Goal: Communication & Community: Participate in discussion

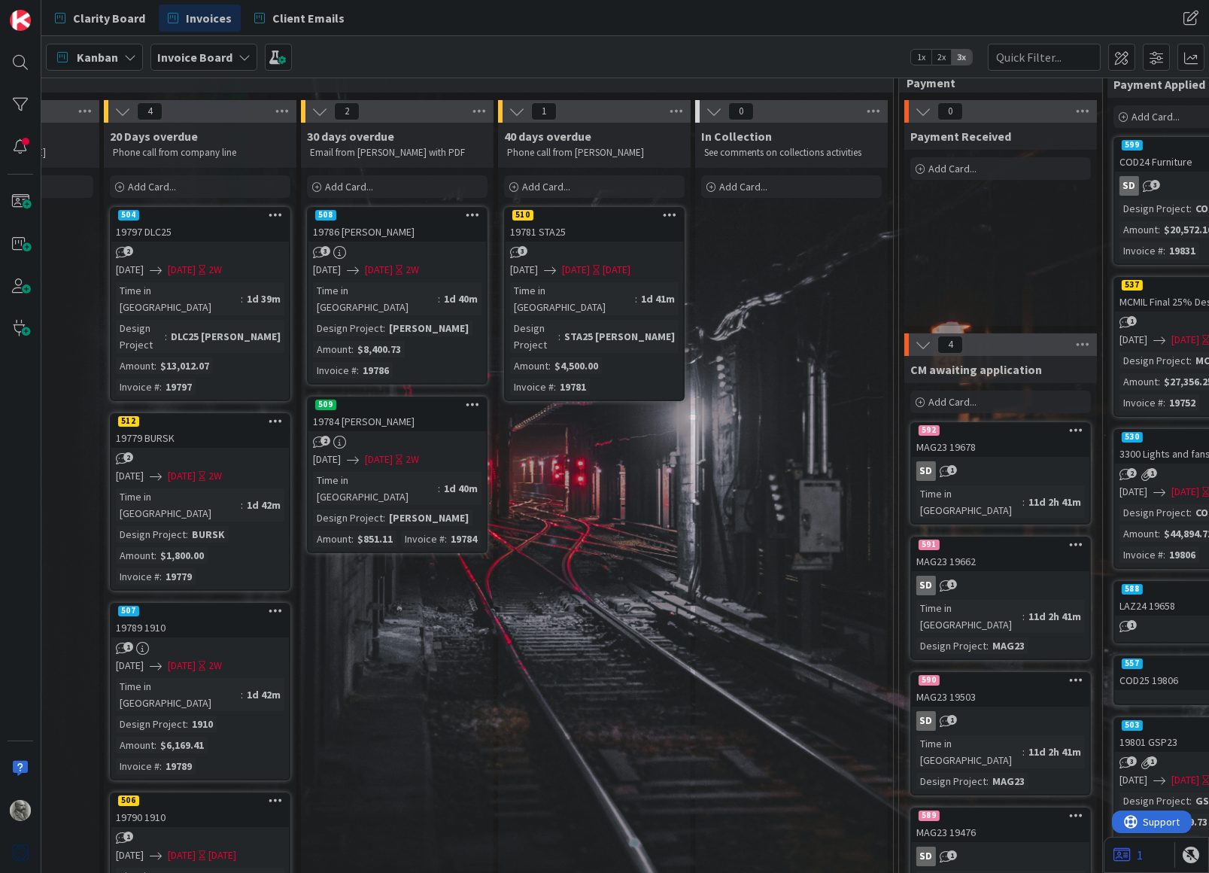
scroll to position [33, 1733]
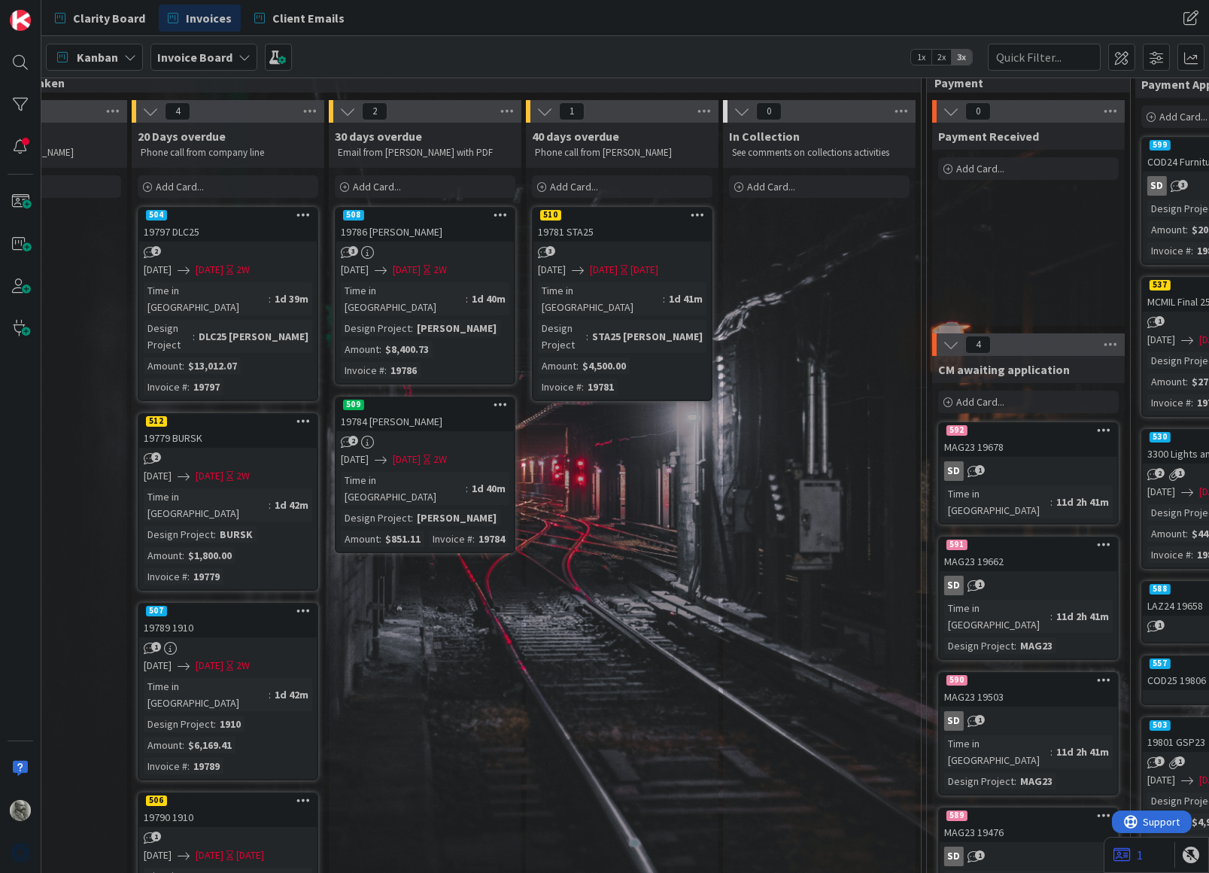
click at [623, 229] on div "19781 STA25" at bounding box center [622, 232] width 178 height 20
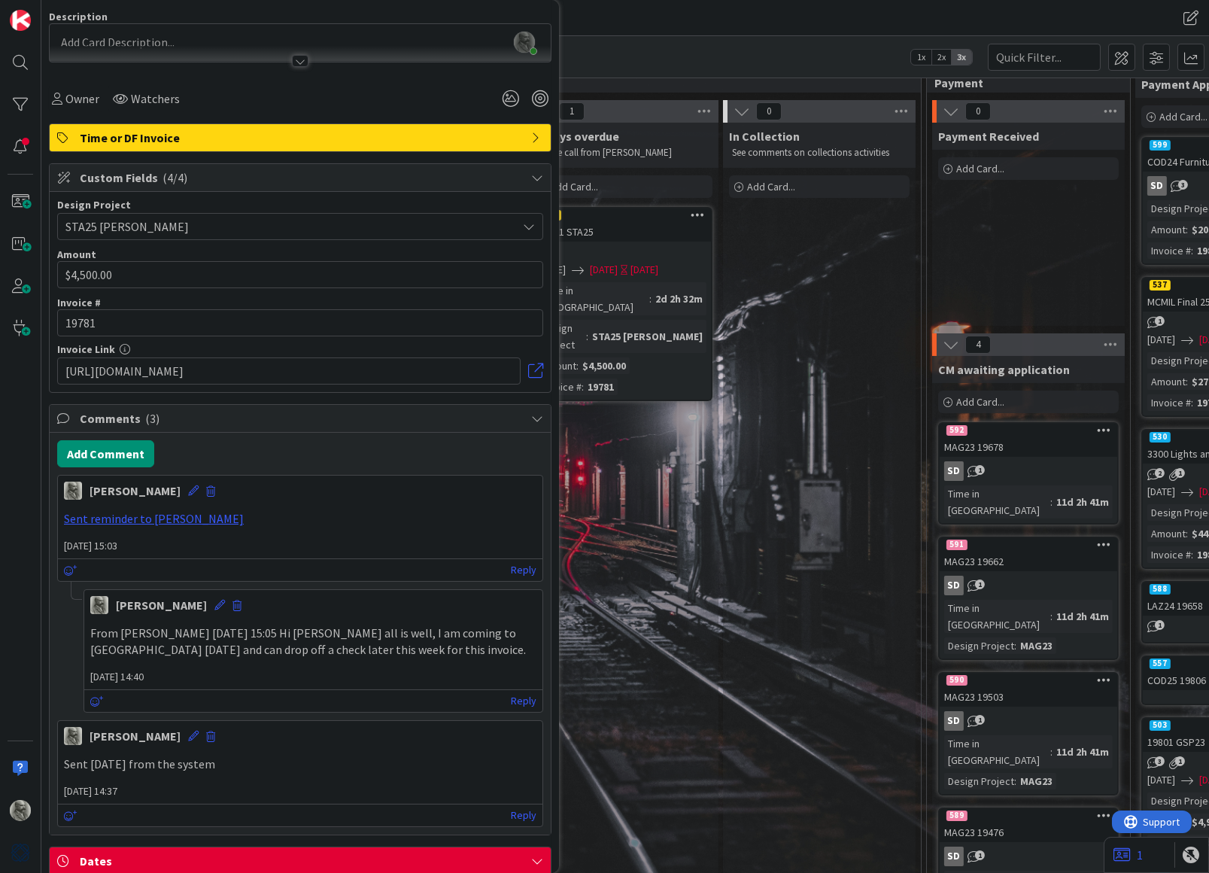
scroll to position [160, 0]
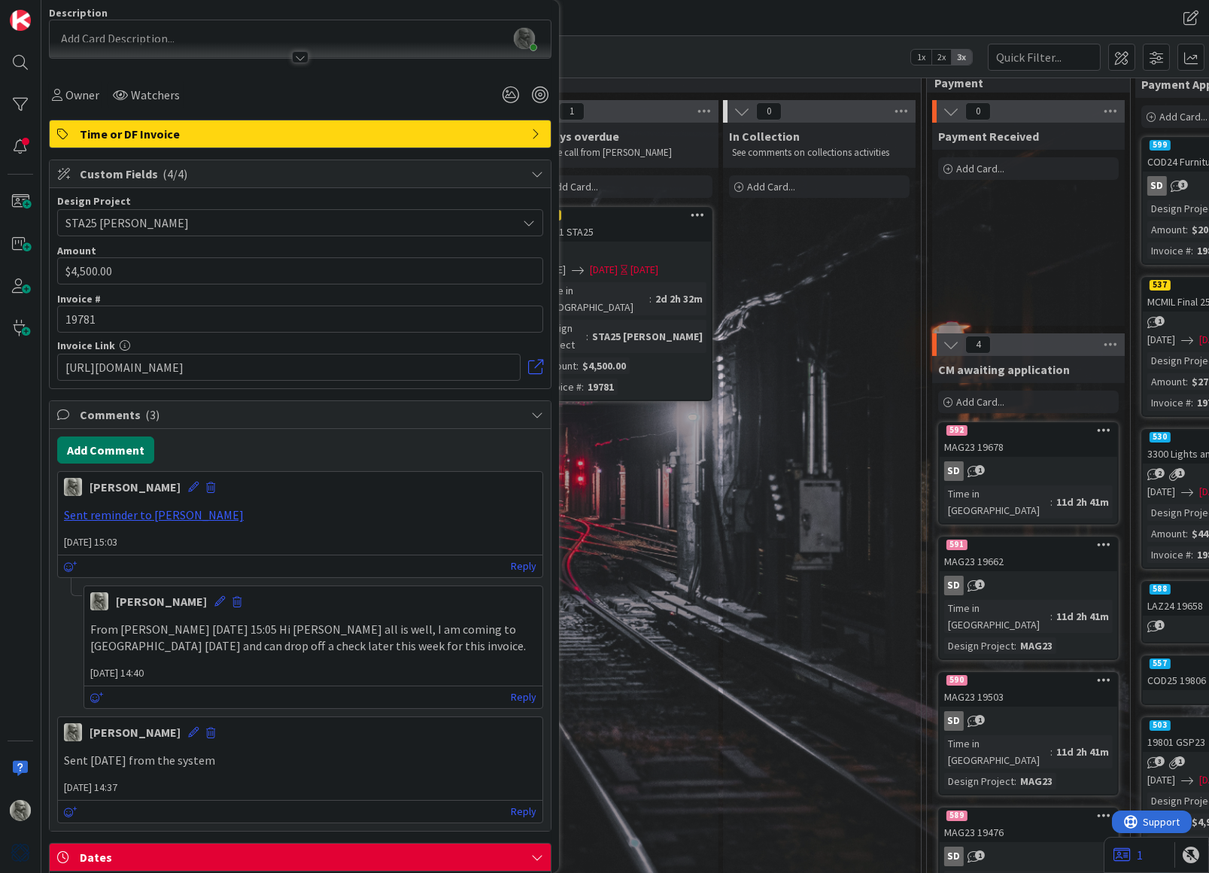
click at [106, 444] on button "Add Comment" at bounding box center [105, 449] width 97 height 27
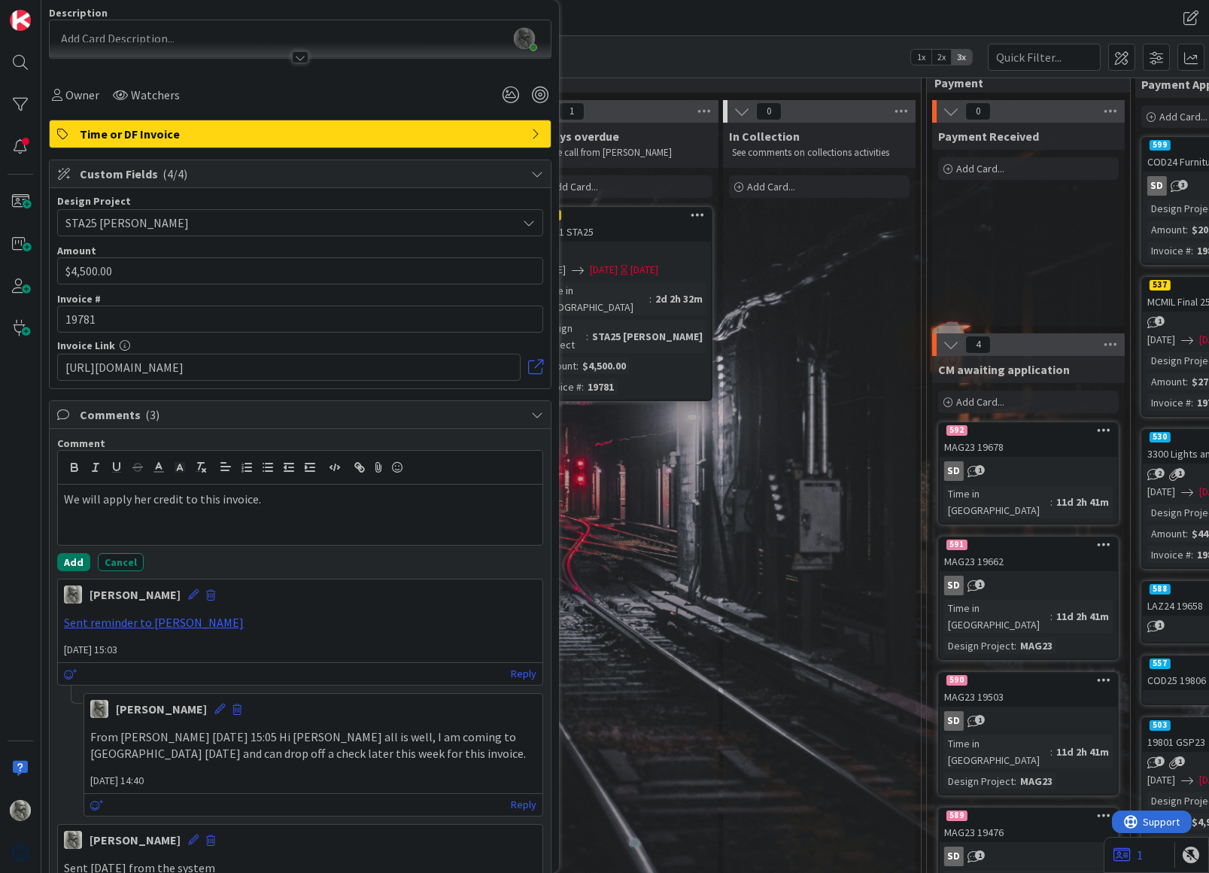
click at [73, 558] on button "Add" at bounding box center [73, 562] width 33 height 18
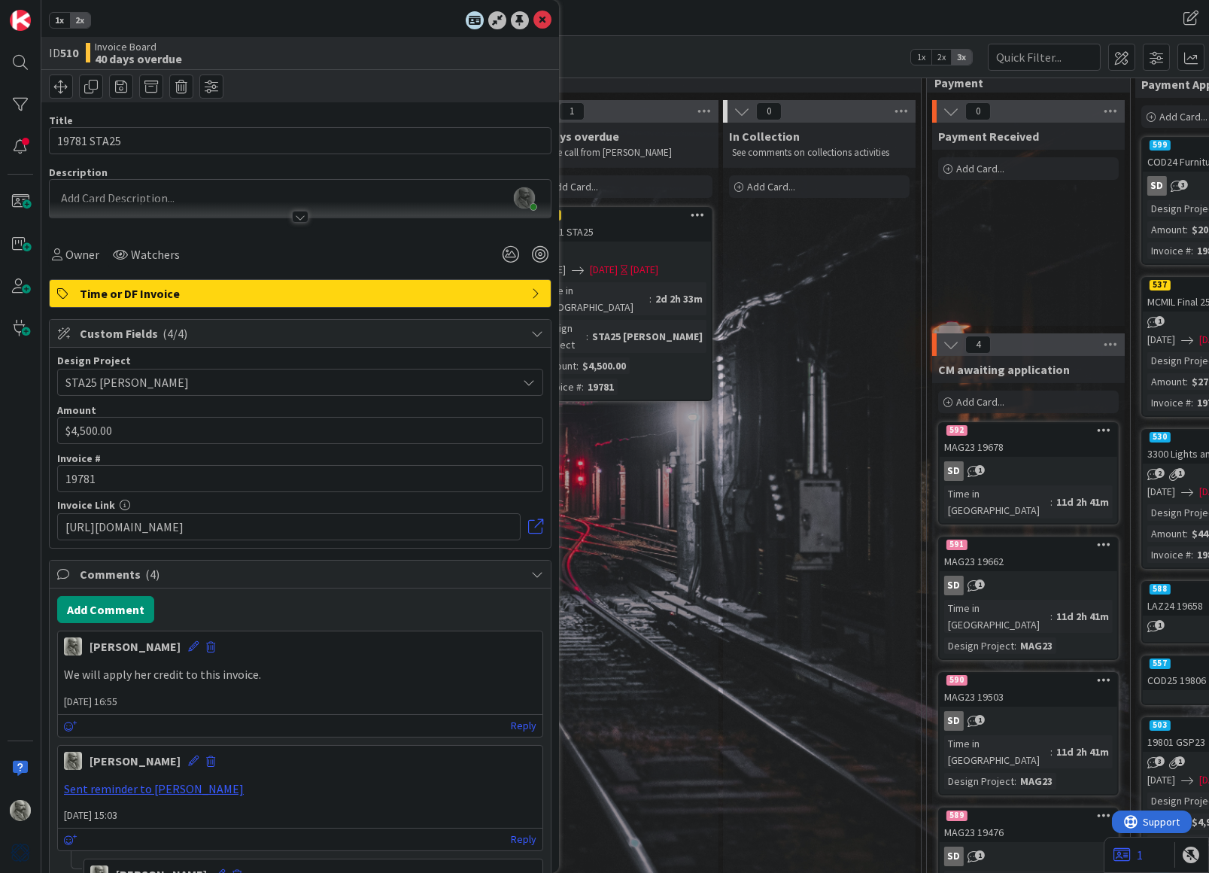
scroll to position [0, 0]
click at [541, 23] on icon at bounding box center [542, 20] width 18 height 18
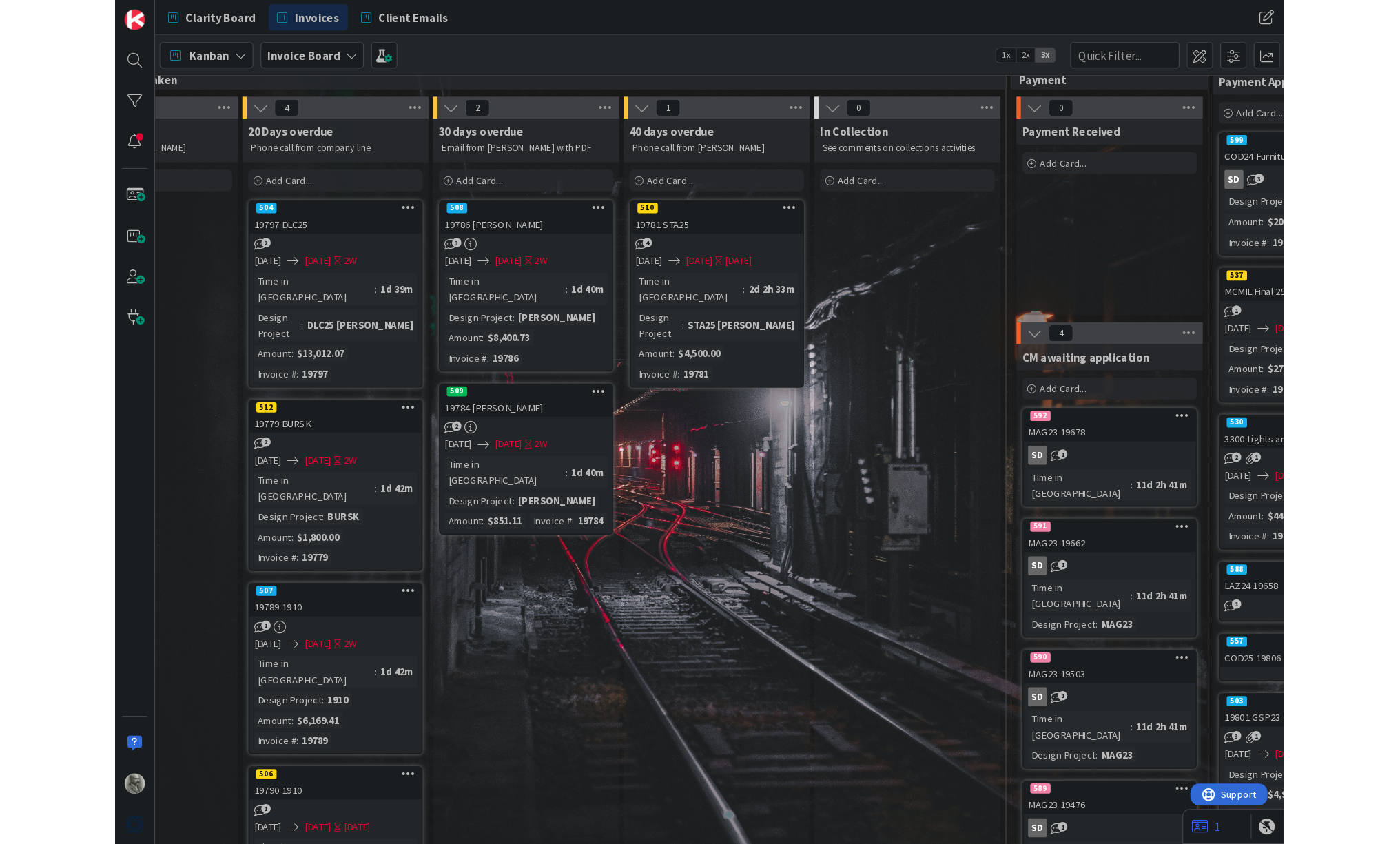
scroll to position [30, 1481]
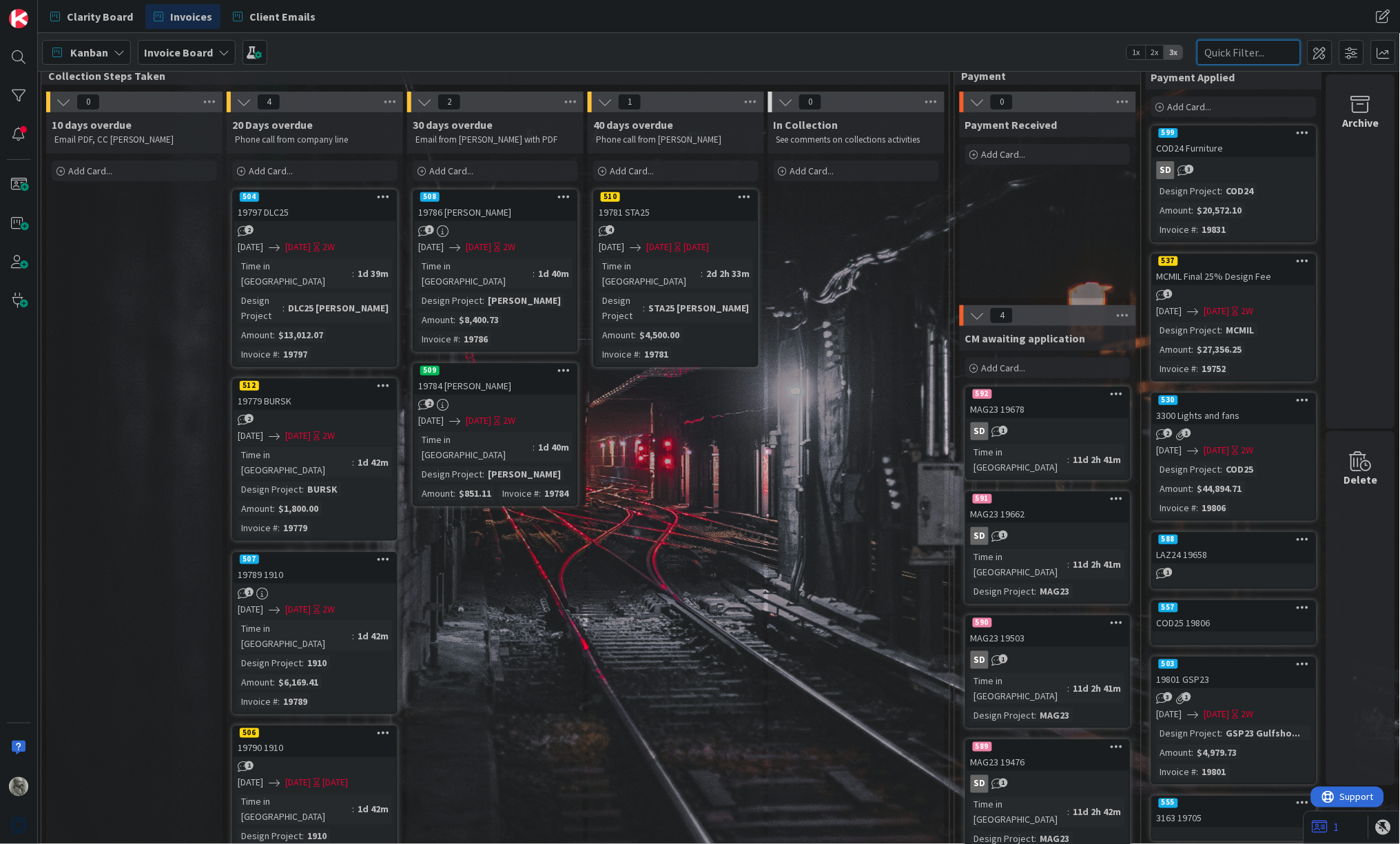
click at [1106, 53] on input "text" at bounding box center [1249, 52] width 103 height 25
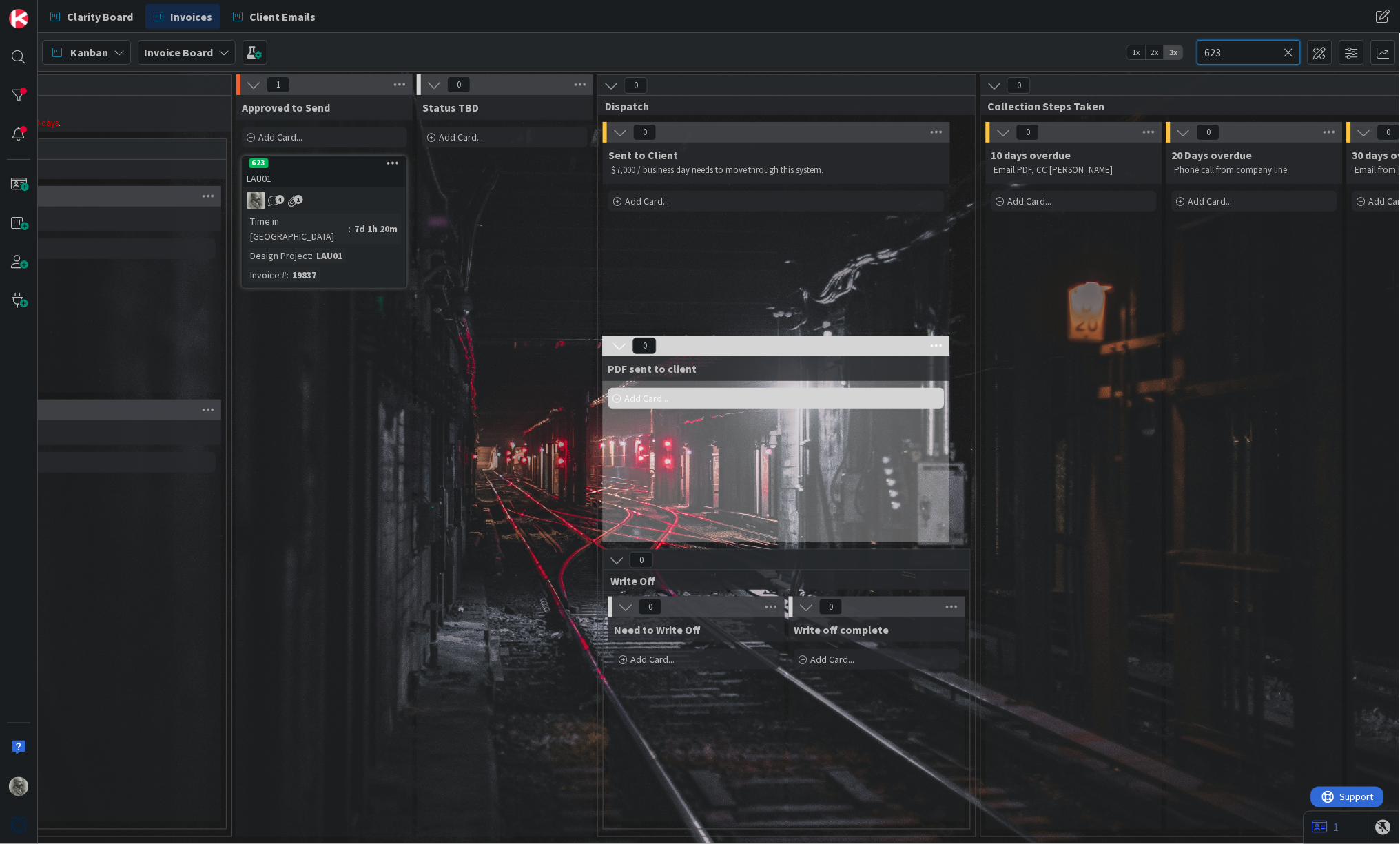
scroll to position [0, 541]
type input "623"
click at [310, 168] on div "623" at bounding box center [325, 164] width 163 height 13
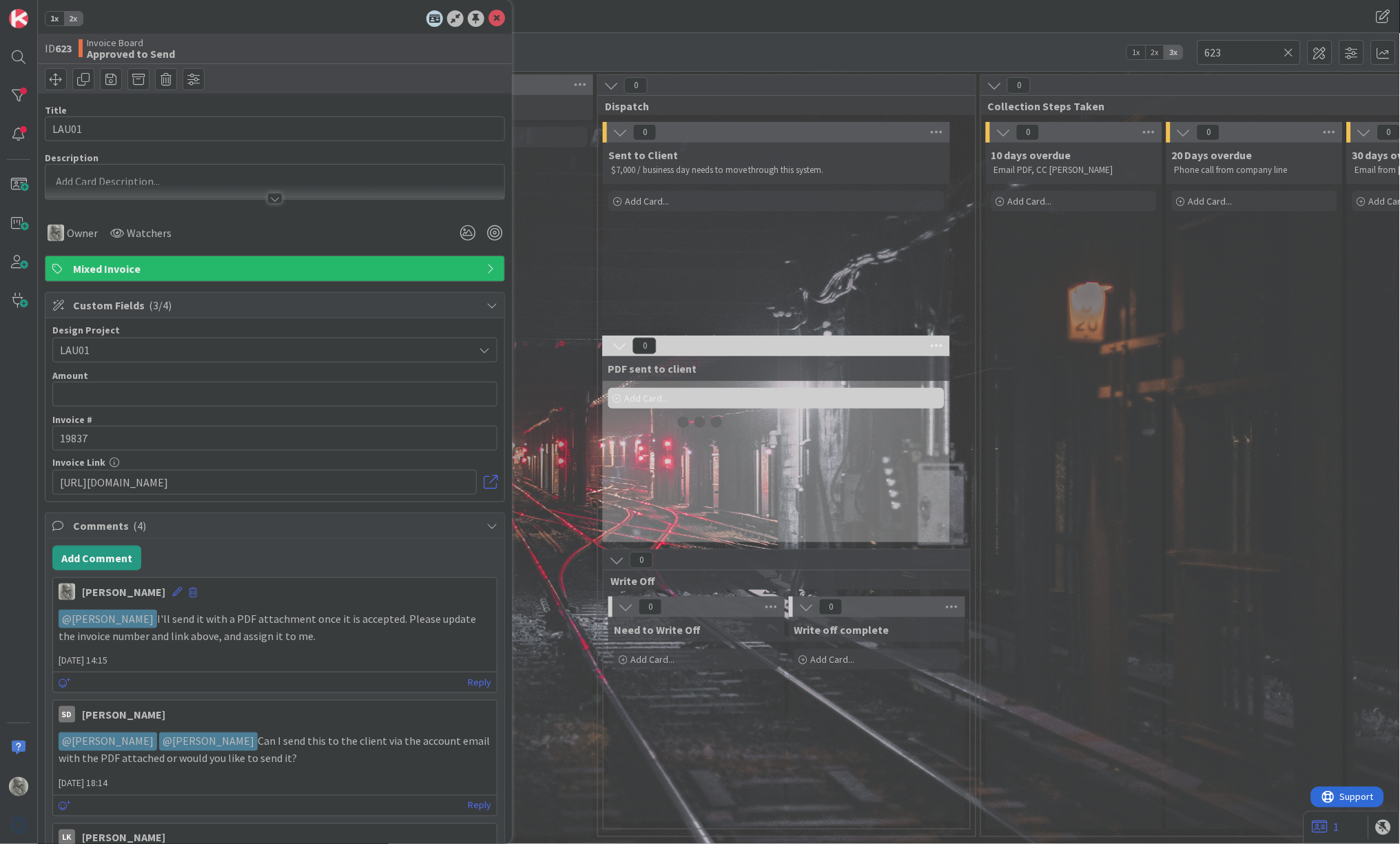
click at [310, 171] on div at bounding box center [275, 185] width 459 height 28
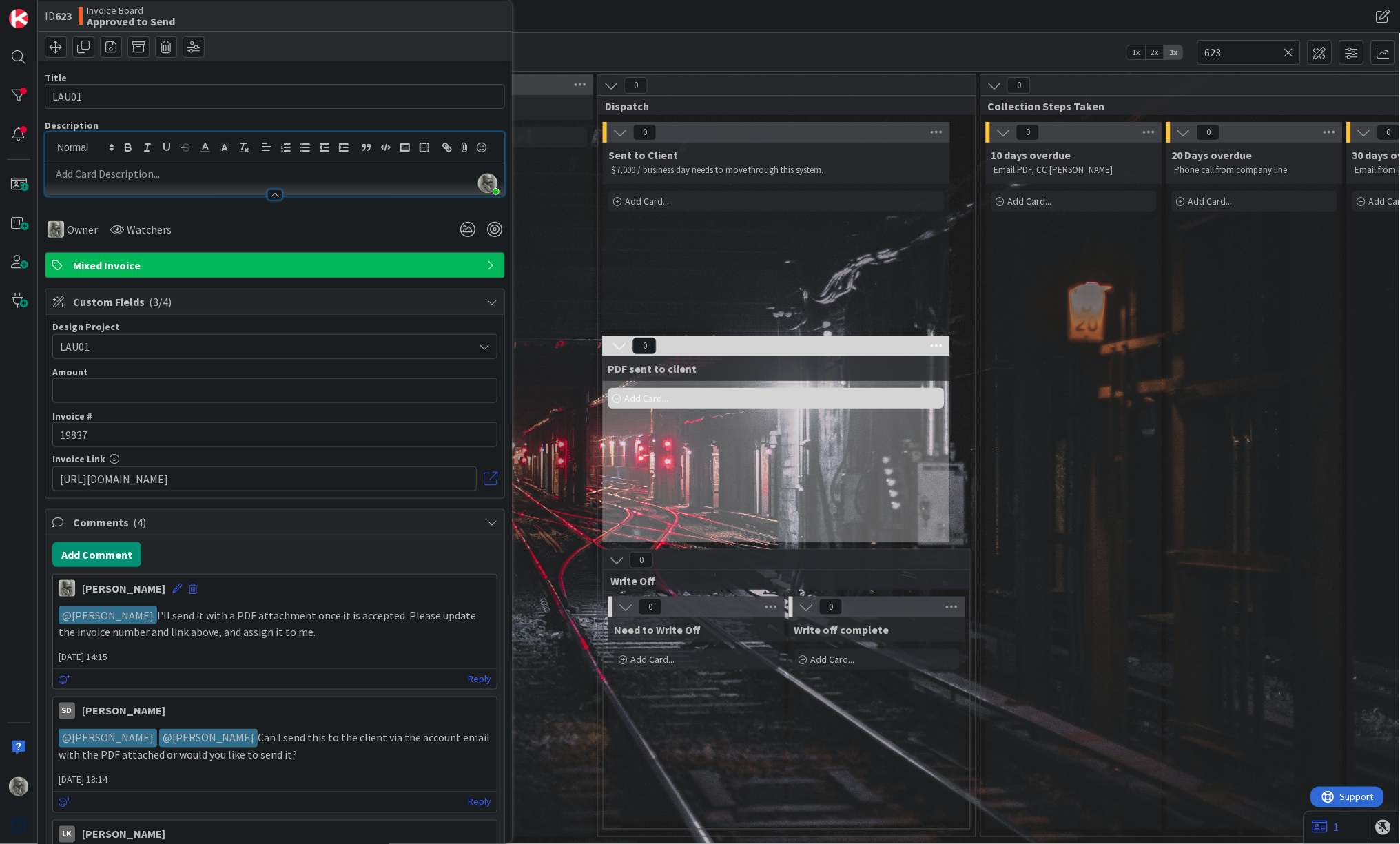
click at [492, 479] on link at bounding box center [490, 478] width 14 height 14
click at [405, 479] on input "[URL][DOMAIN_NAME]" at bounding box center [264, 478] width 424 height 25
paste input "[URL][DOMAIN_NAME]"
type input "[URL][DOMAIN_NAME]"
click at [311, 433] on input "19837" at bounding box center [275, 434] width 445 height 25
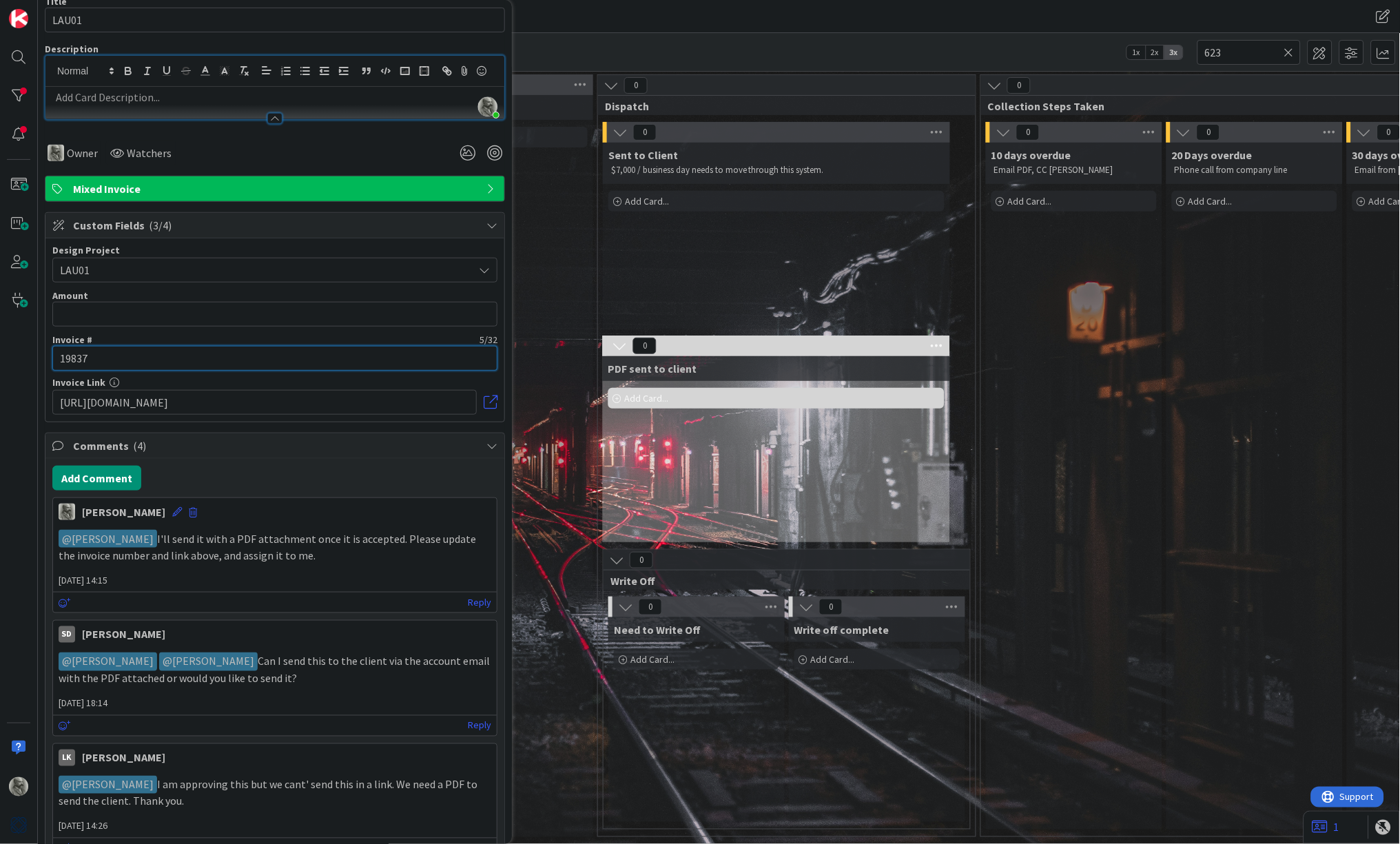
scroll to position [115, 0]
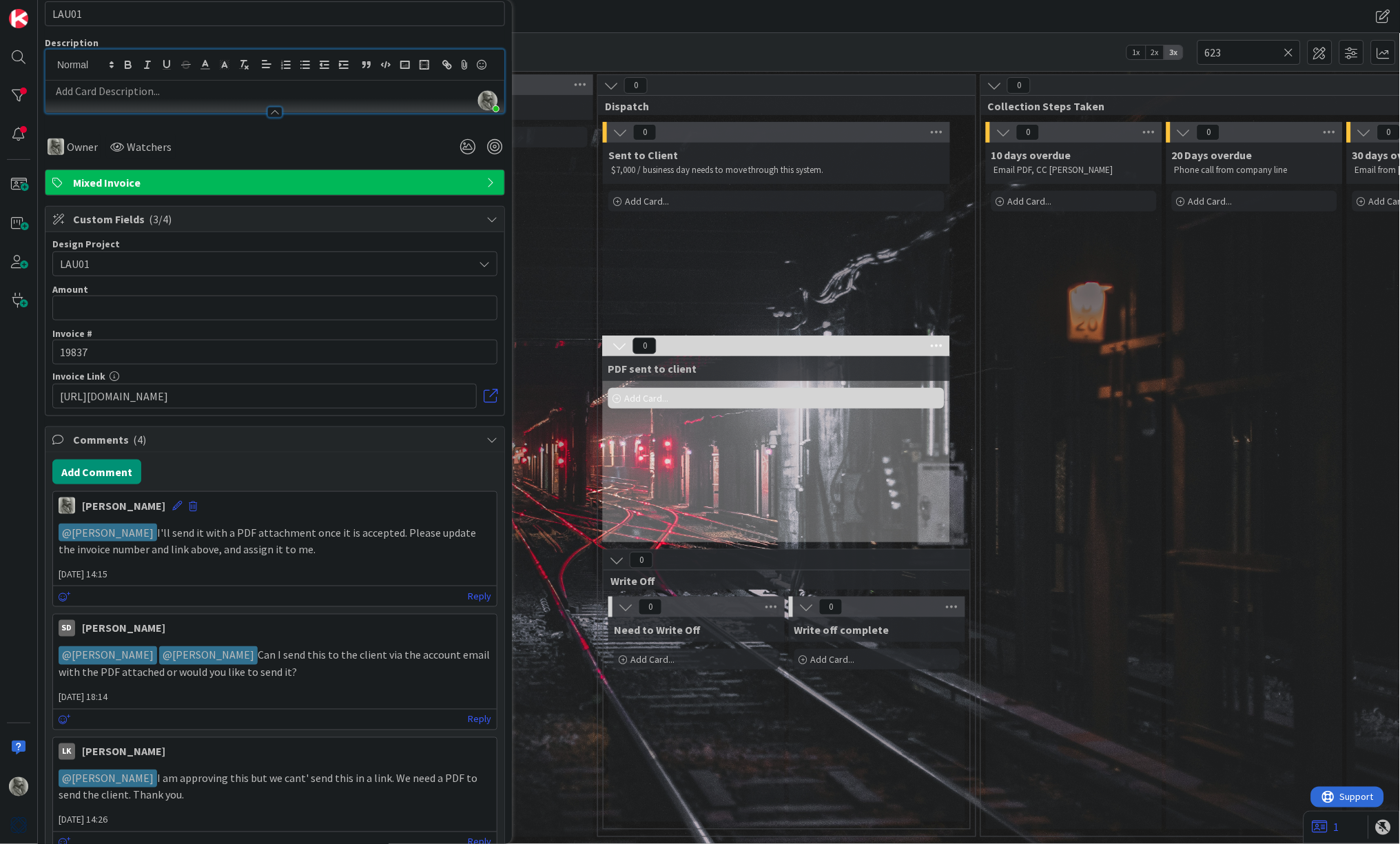
click at [316, 652] on p "﻿ @ [PERSON_NAME] ﻿ ﻿ @ [PERSON_NAME] ﻿ Can I send this to the client via the a…" at bounding box center [275, 663] width 432 height 34
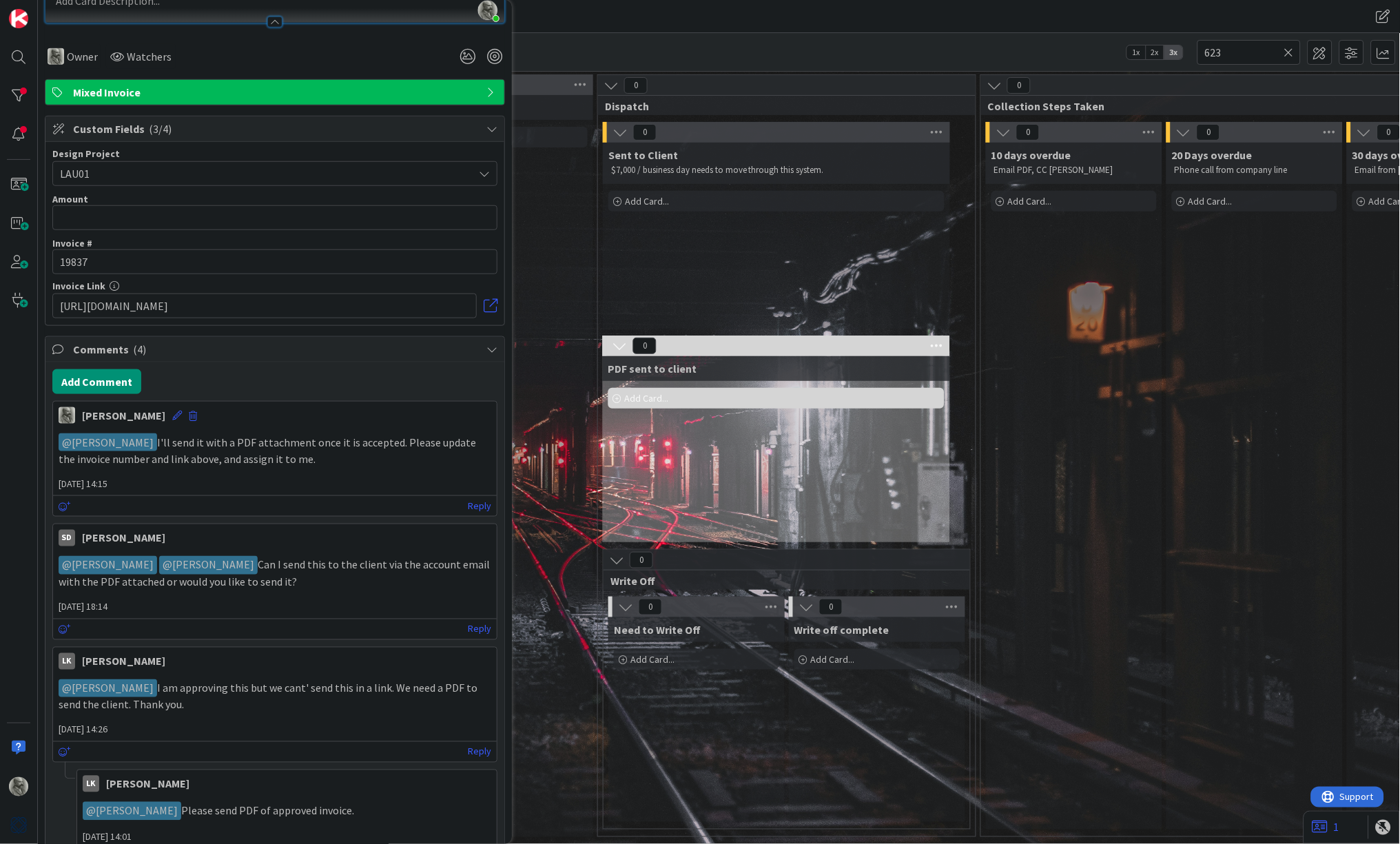
scroll to position [217, 0]
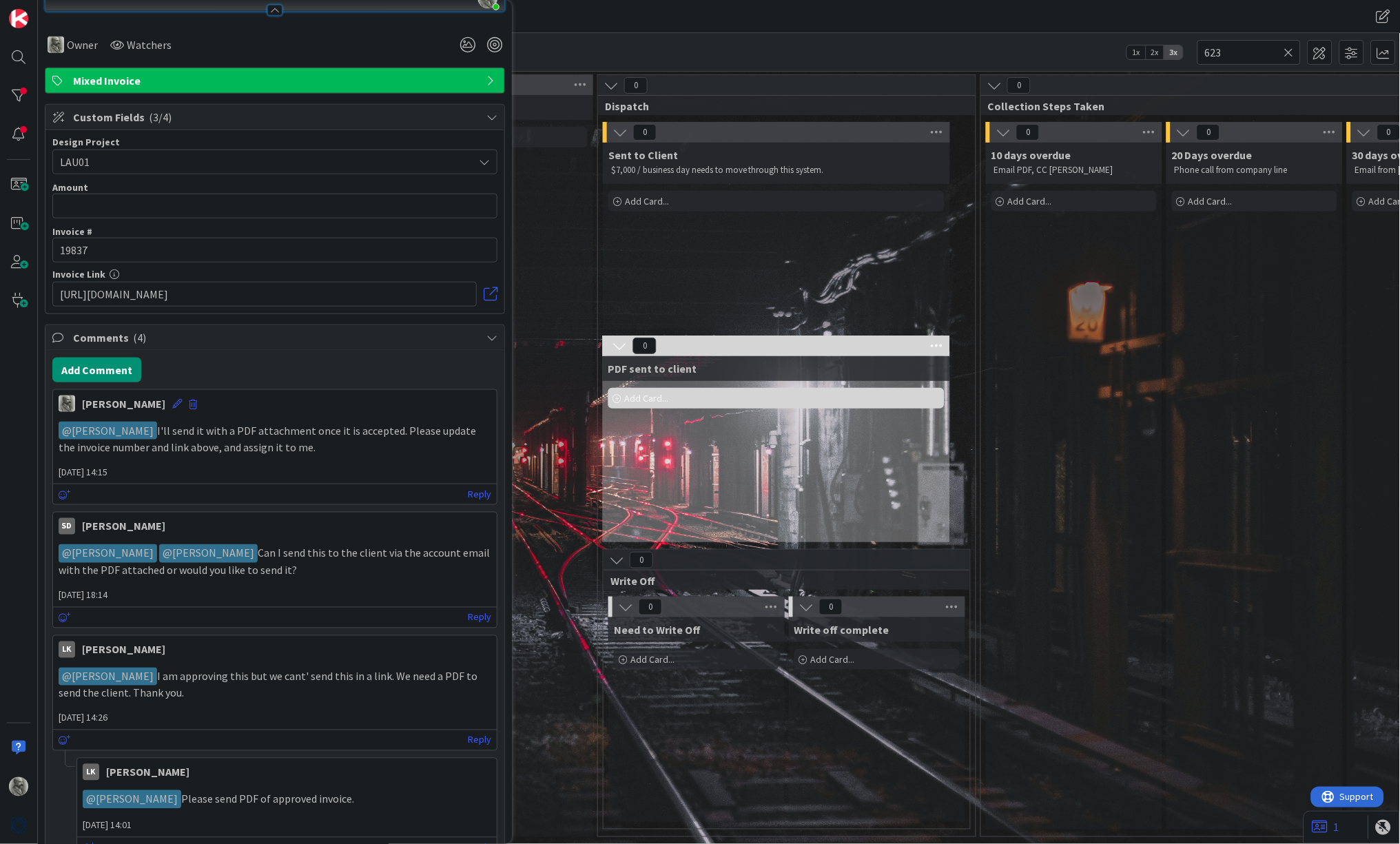
click at [316, 672] on p "﻿ @ [PERSON_NAME] ﻿ I am approving this but we cant' send this in a link. We ne…" at bounding box center [275, 684] width 432 height 34
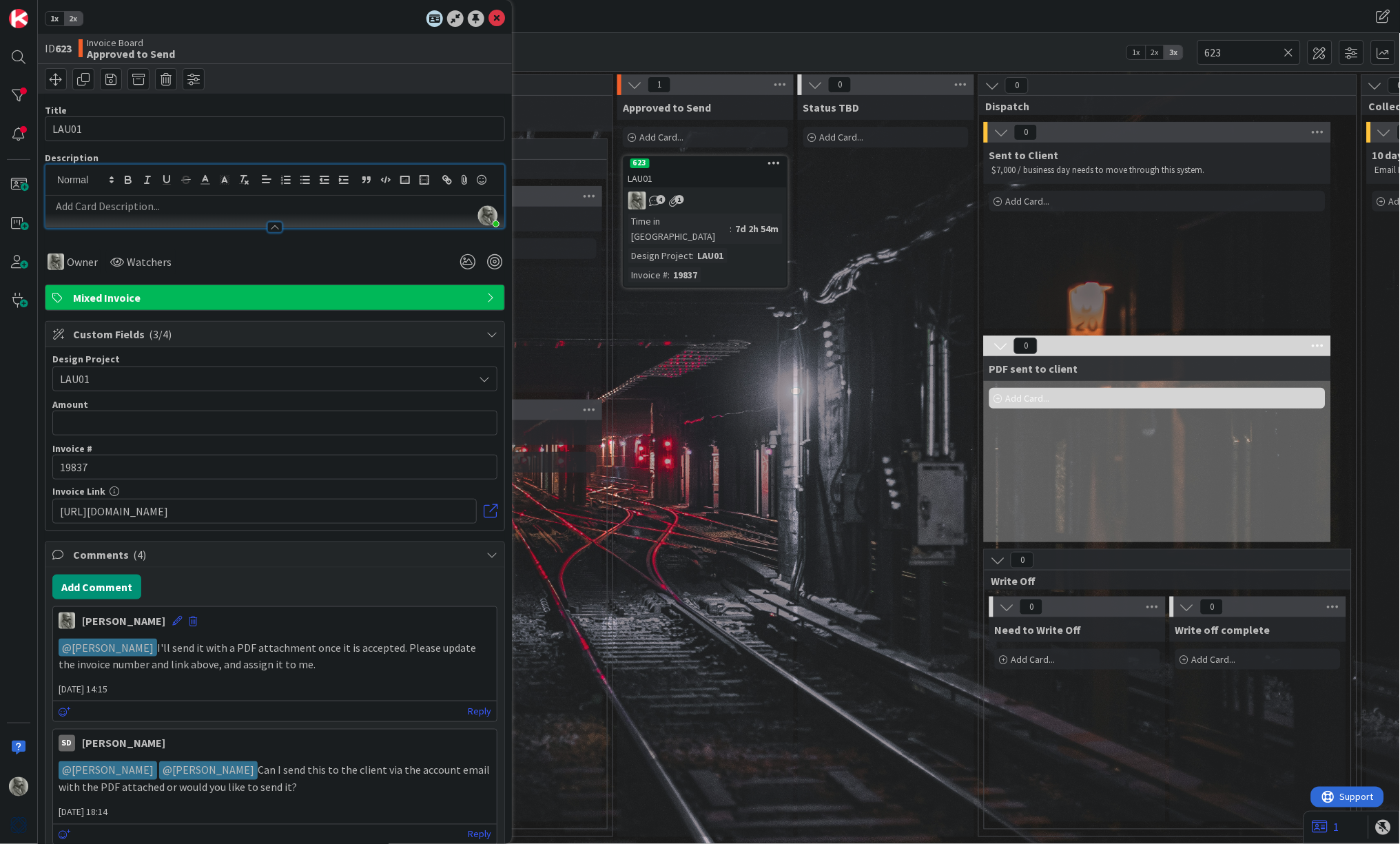
scroll to position [0, 0]
click at [736, 447] on div "Approved to Send Add Card... 623 LAU01 4 1 Time in Column : 7d 2h 54m Design Pr…" at bounding box center [705, 466] width 177 height 741
